Goal: Obtain resource: Download file/media

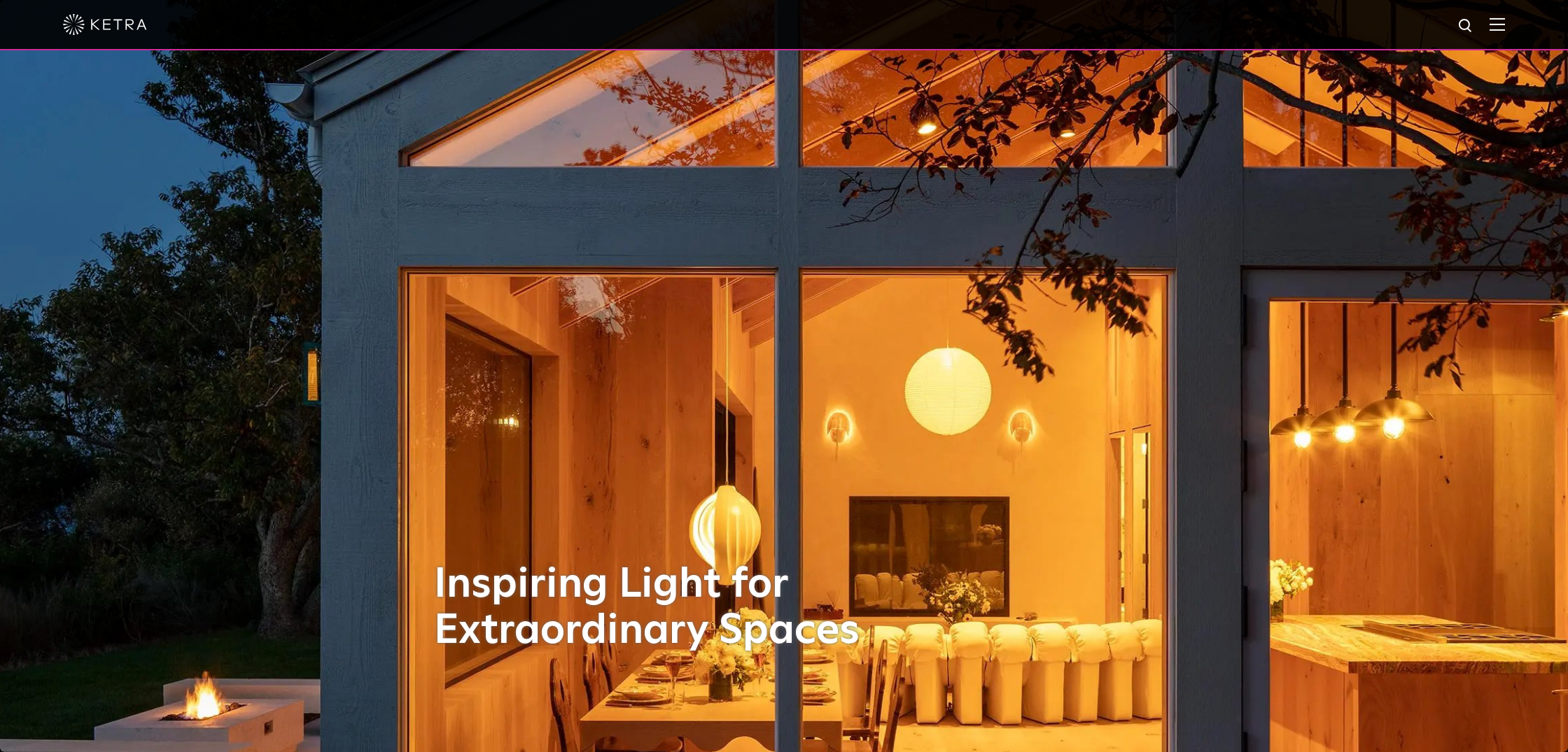
click at [1507, 23] on div at bounding box center [784, 25] width 1568 height 50
click at [1501, 25] on img at bounding box center [1497, 24] width 15 height 13
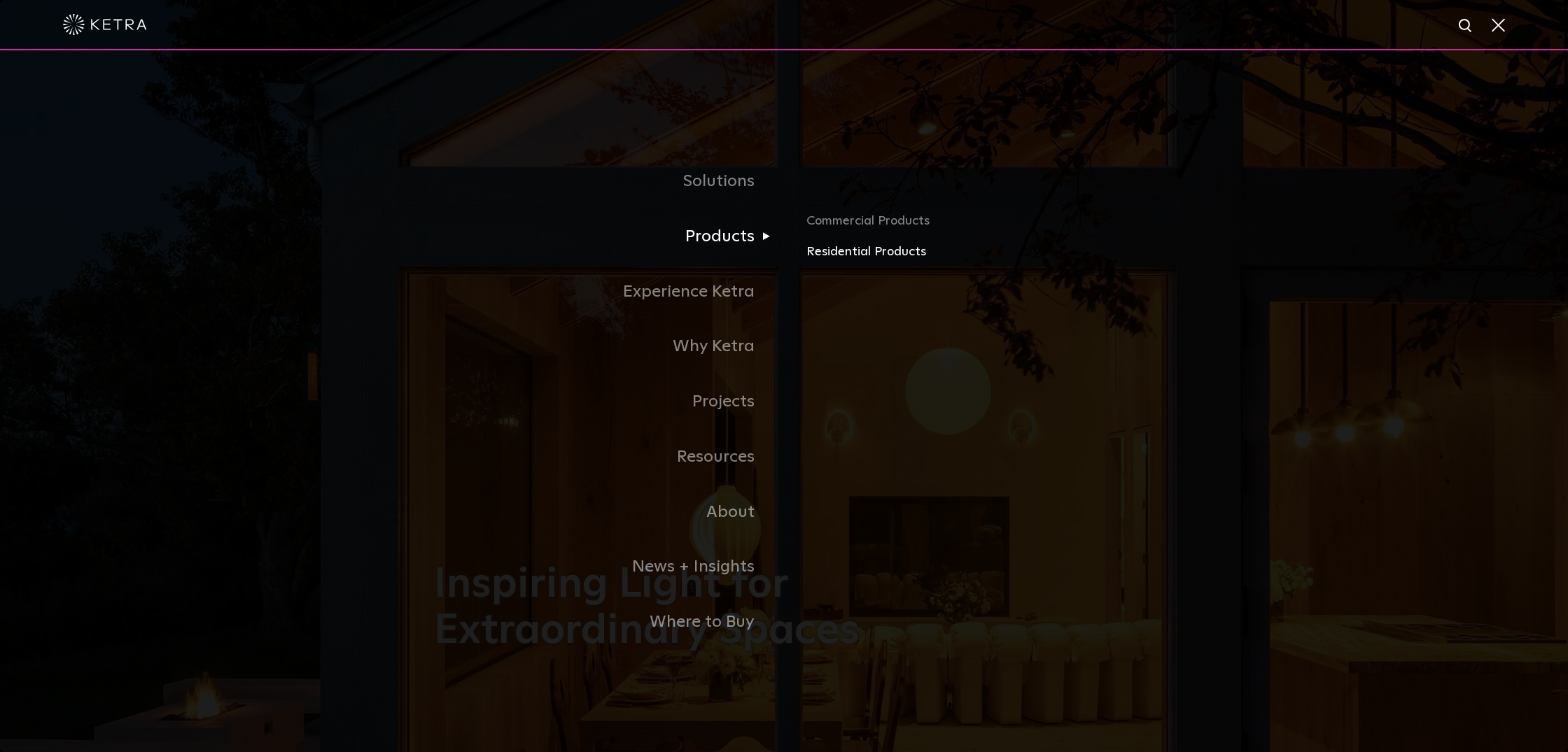
click at [851, 250] on link "Residential Products" at bounding box center [970, 252] width 328 height 21
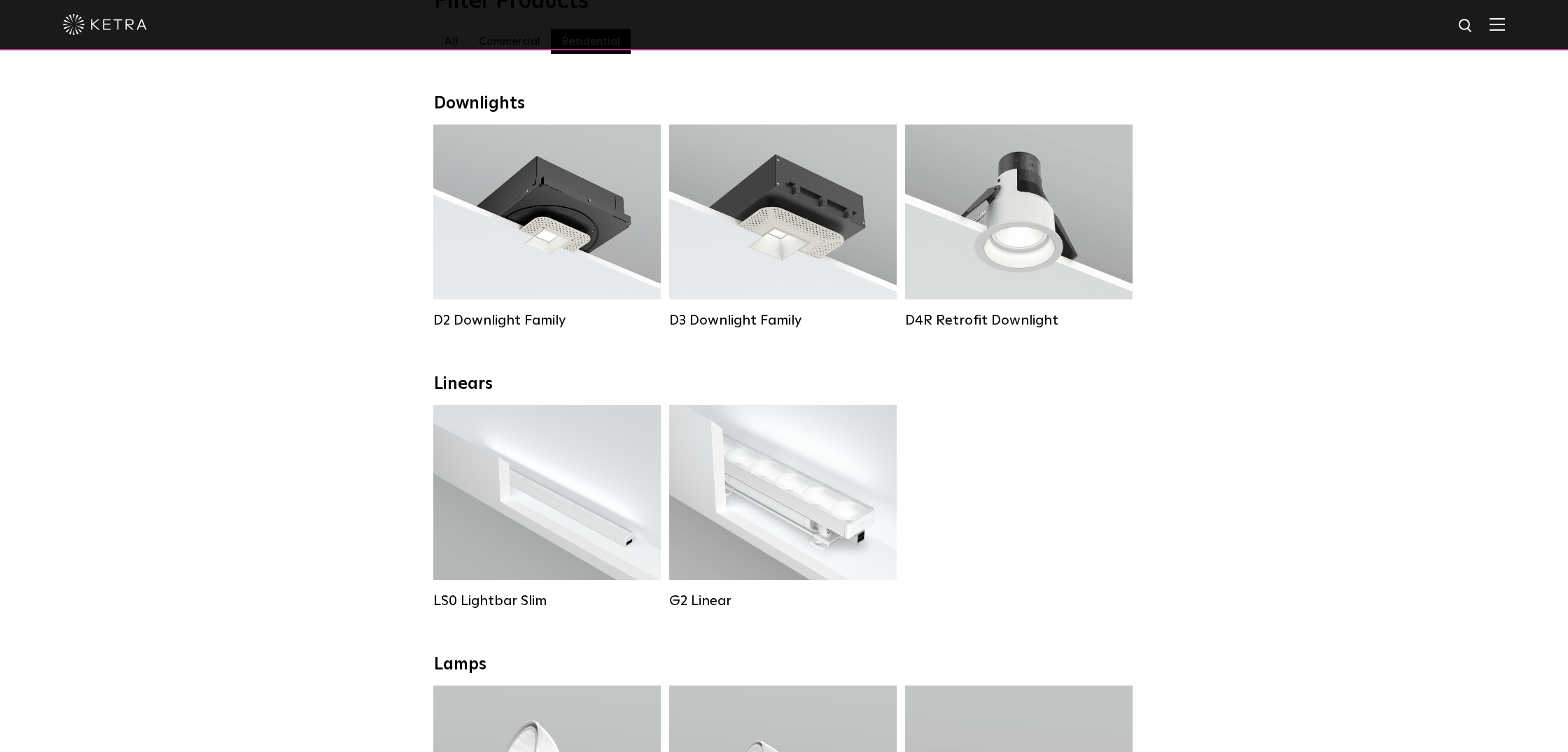
scroll to position [185, 0]
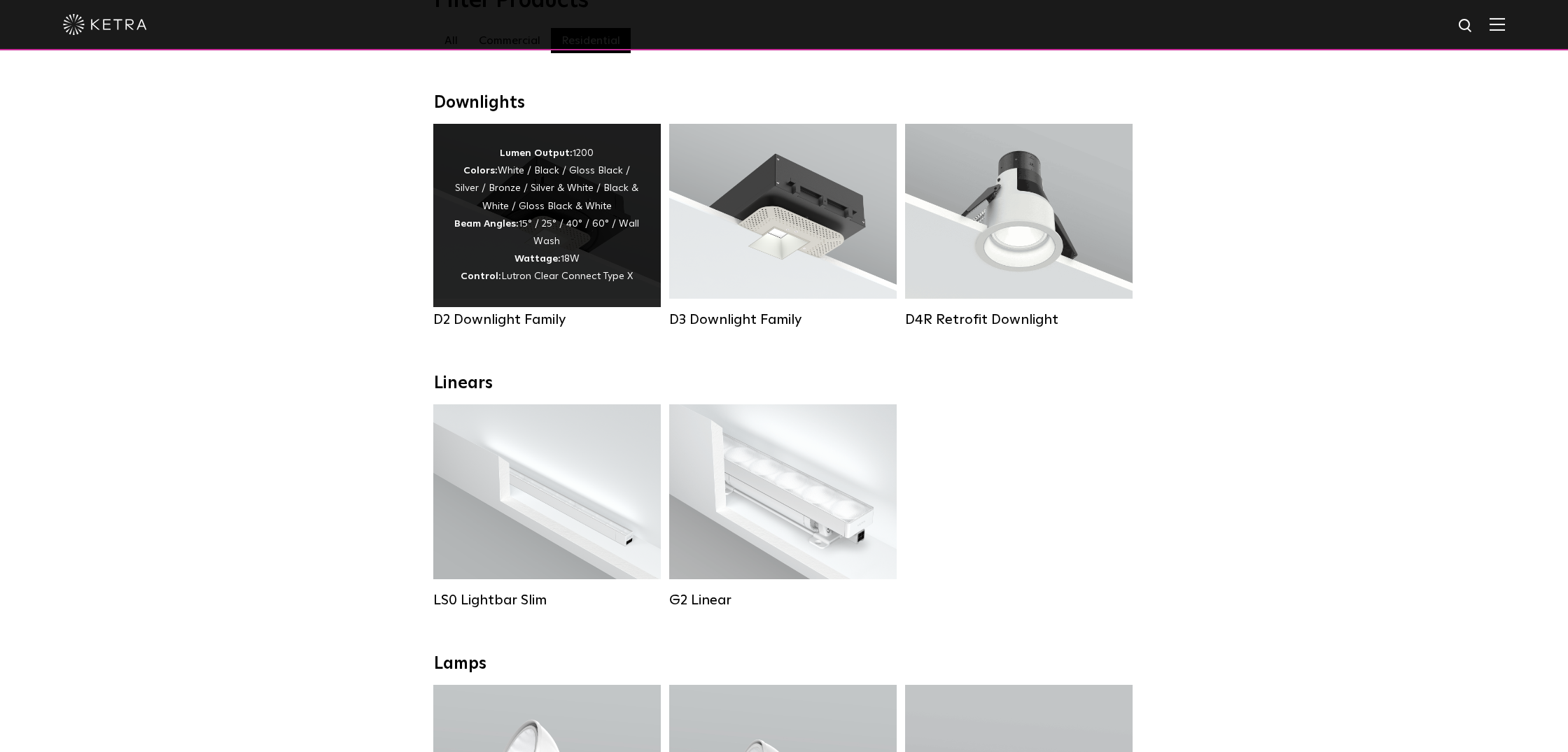
click at [566, 240] on div "Lumen Output: 1200 Colors: White / Black / Gloss Black / Silver / Bronze / Silv…" at bounding box center [548, 215] width 186 height 141
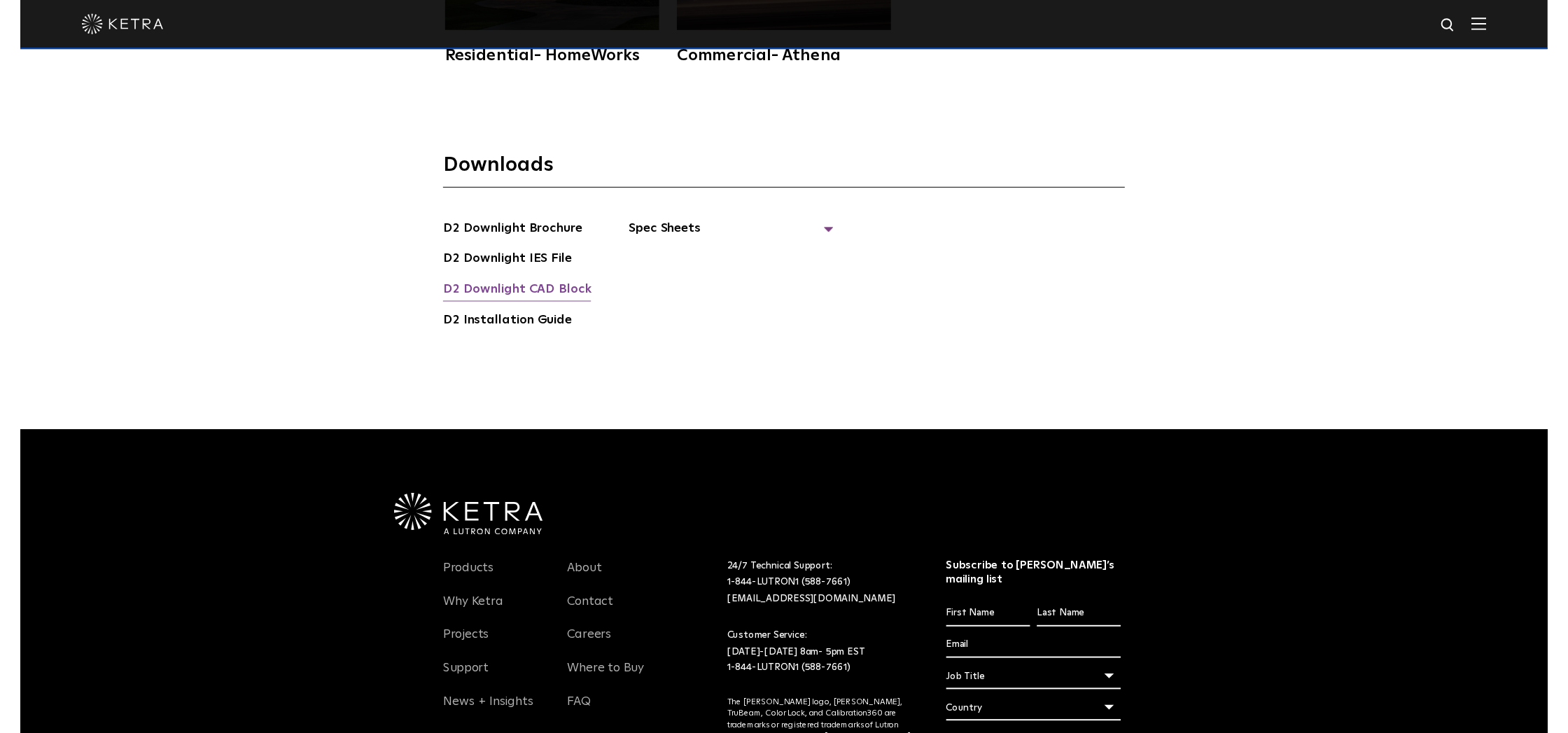
scroll to position [4418, 0]
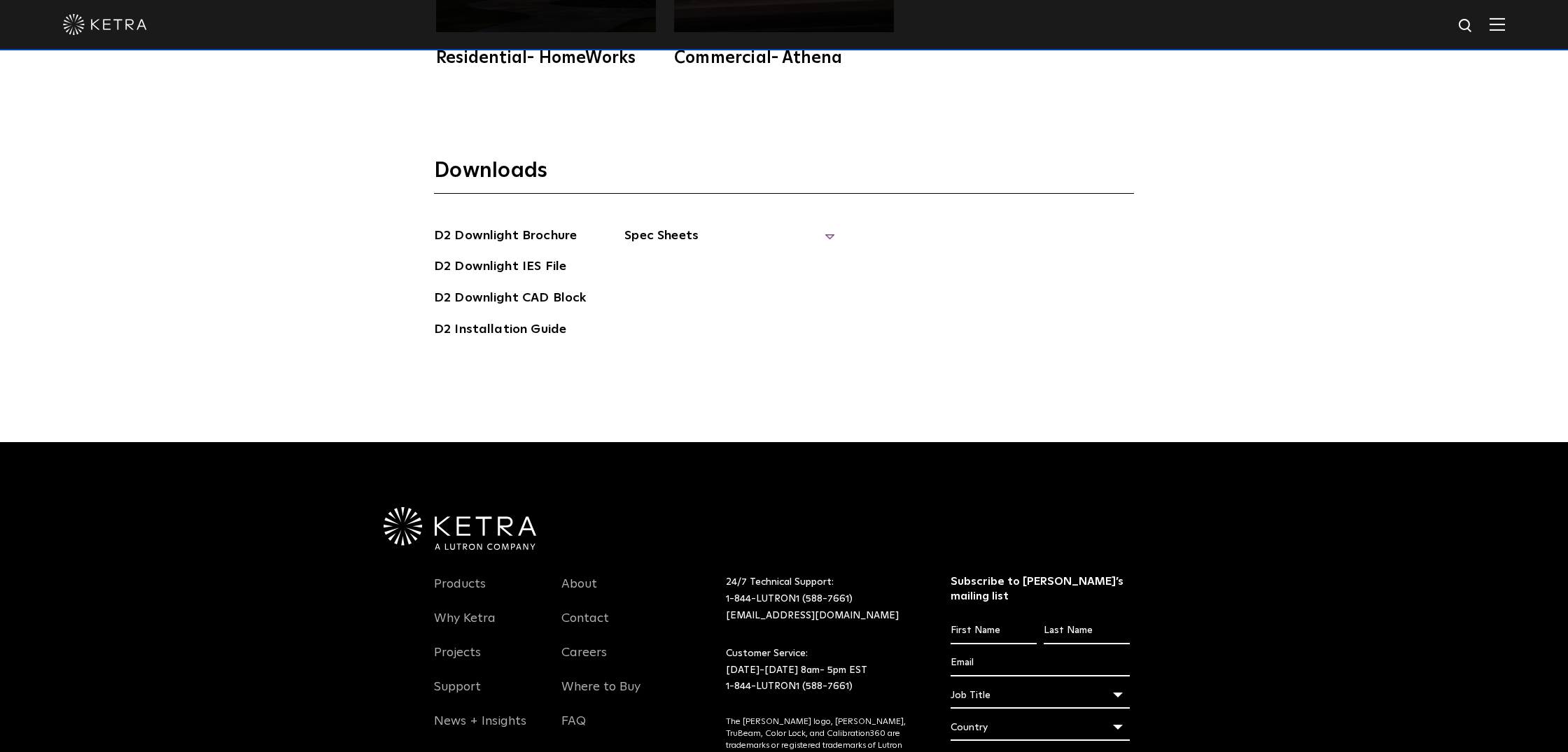
click at [627, 226] on span "Spec Sheets" at bounding box center [729, 241] width 210 height 30
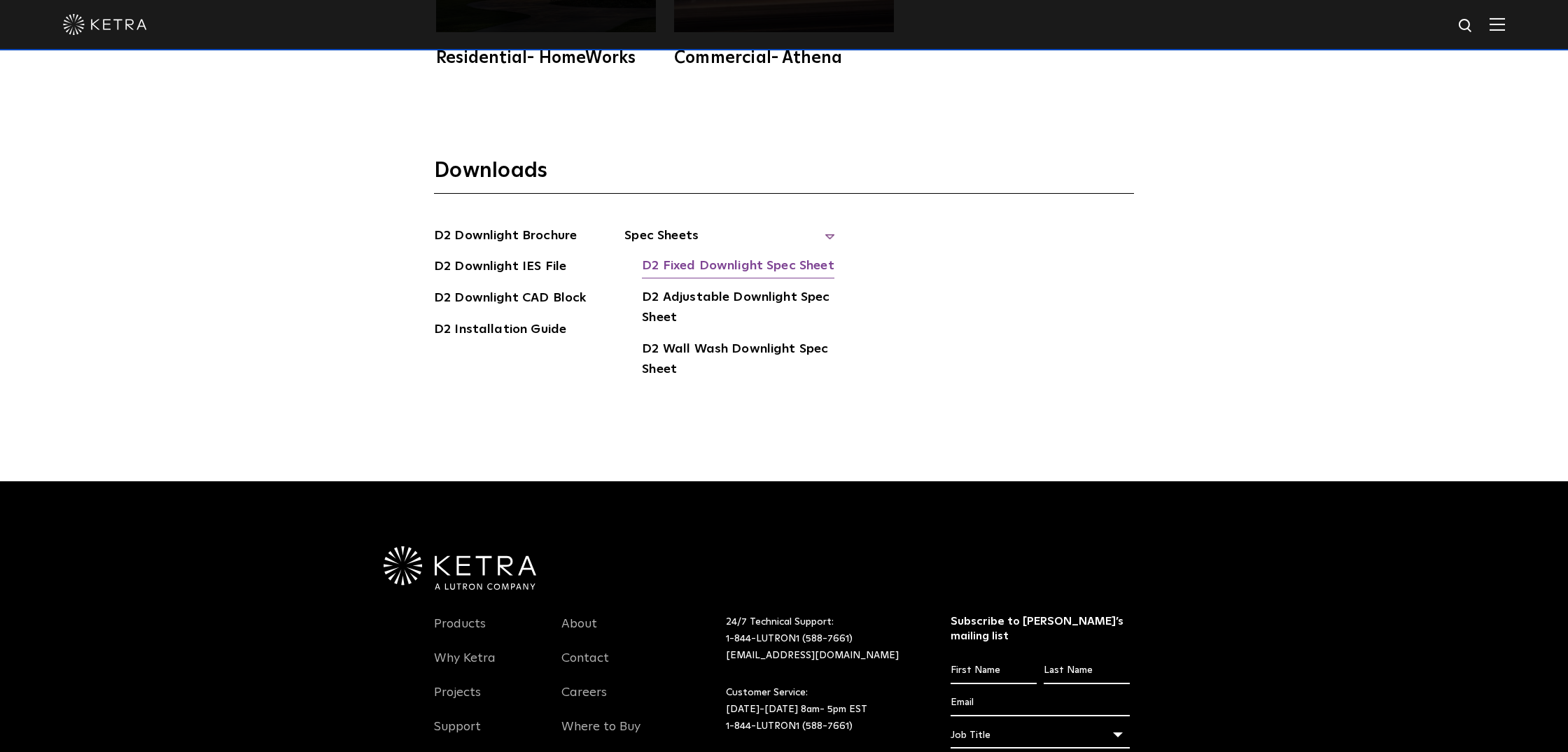
click at [726, 256] on link "D2 Fixed Downlight Spec Sheet" at bounding box center [738, 267] width 192 height 22
